Goal: Navigation & Orientation: Find specific page/section

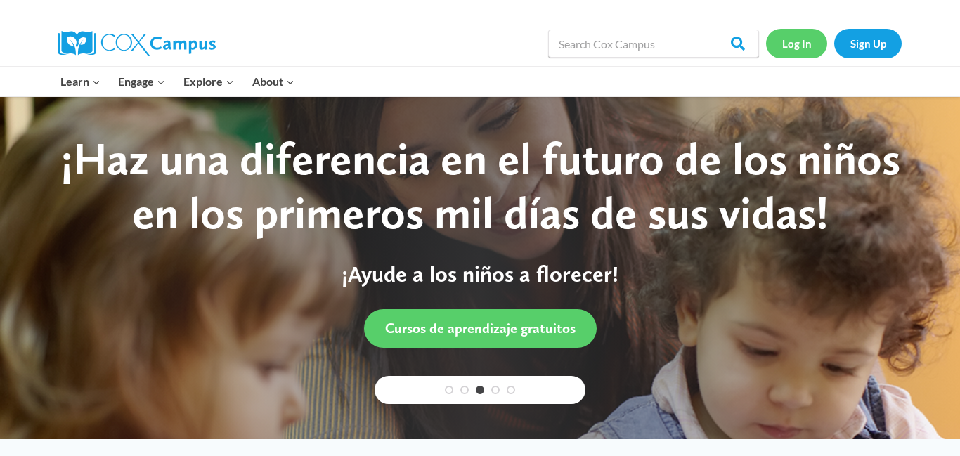
click at [794, 52] on link "Log In" at bounding box center [796, 43] width 61 height 29
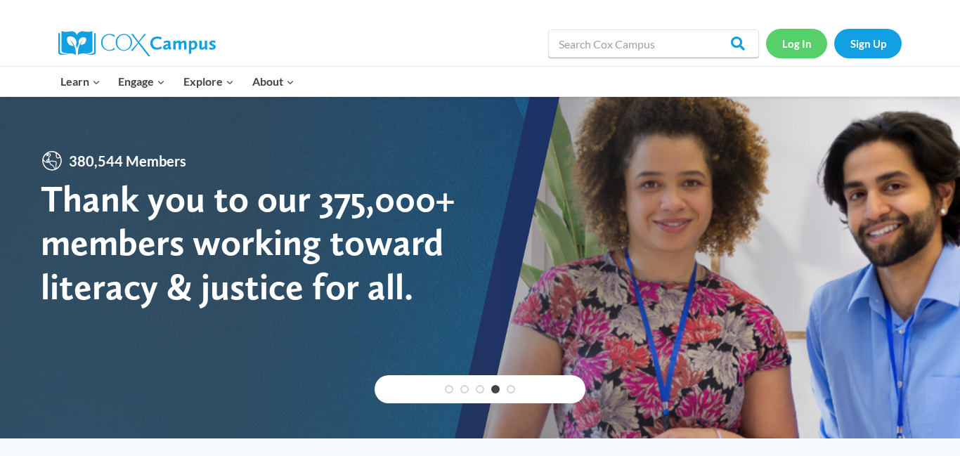
click at [786, 50] on link "Log In" at bounding box center [796, 43] width 61 height 29
